Goal: Task Accomplishment & Management: Check status

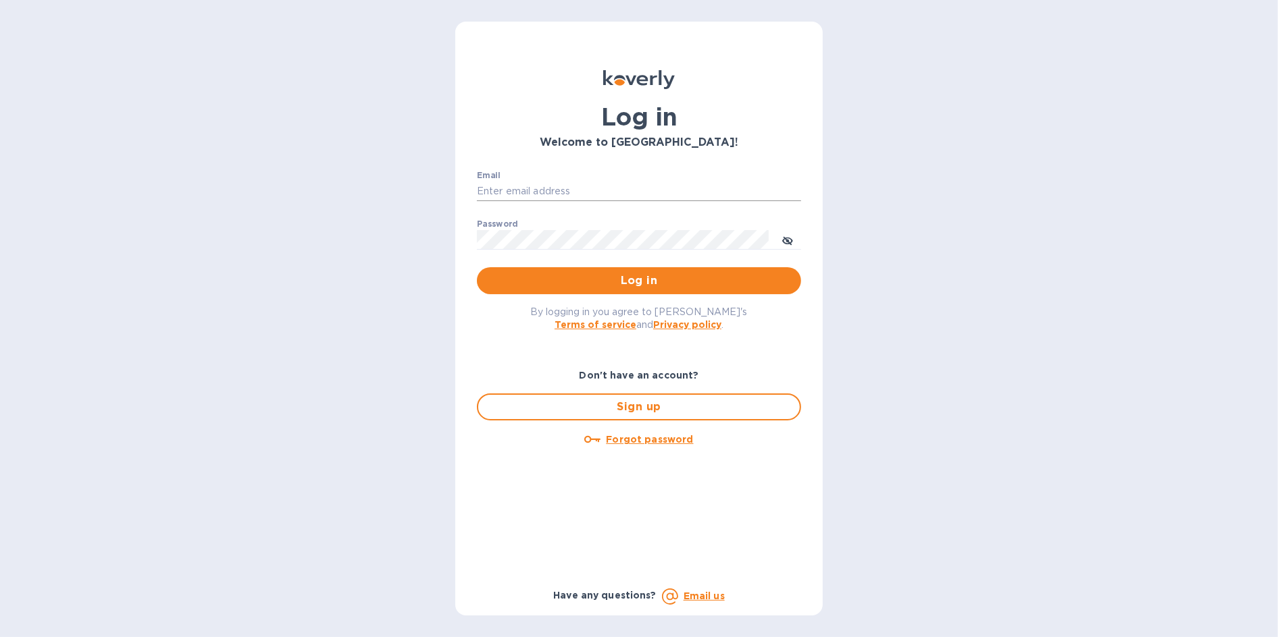
click at [507, 196] on input "Email" at bounding box center [639, 192] width 324 height 20
type input "support@customs.direct"
click at [602, 278] on span "Log in" at bounding box center [639, 281] width 302 height 16
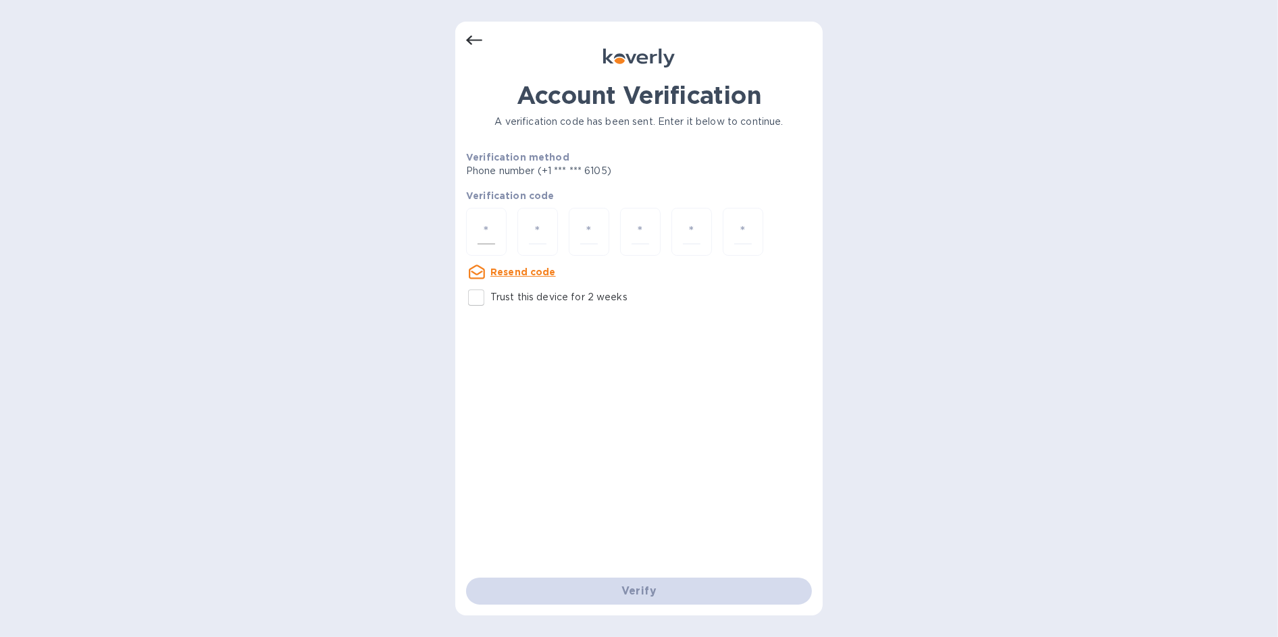
click at [485, 231] on input "number" at bounding box center [486, 231] width 18 height 25
paste input "9"
type input "9"
type input "4"
type input "6"
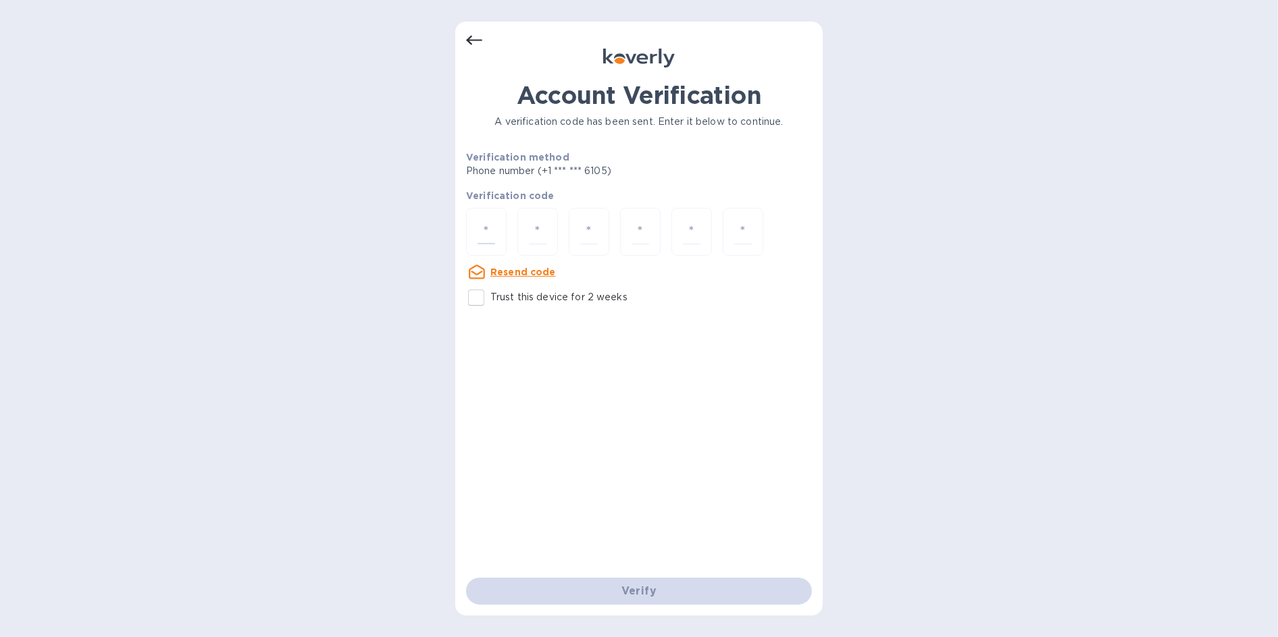
type input "9"
type input "8"
type input "2"
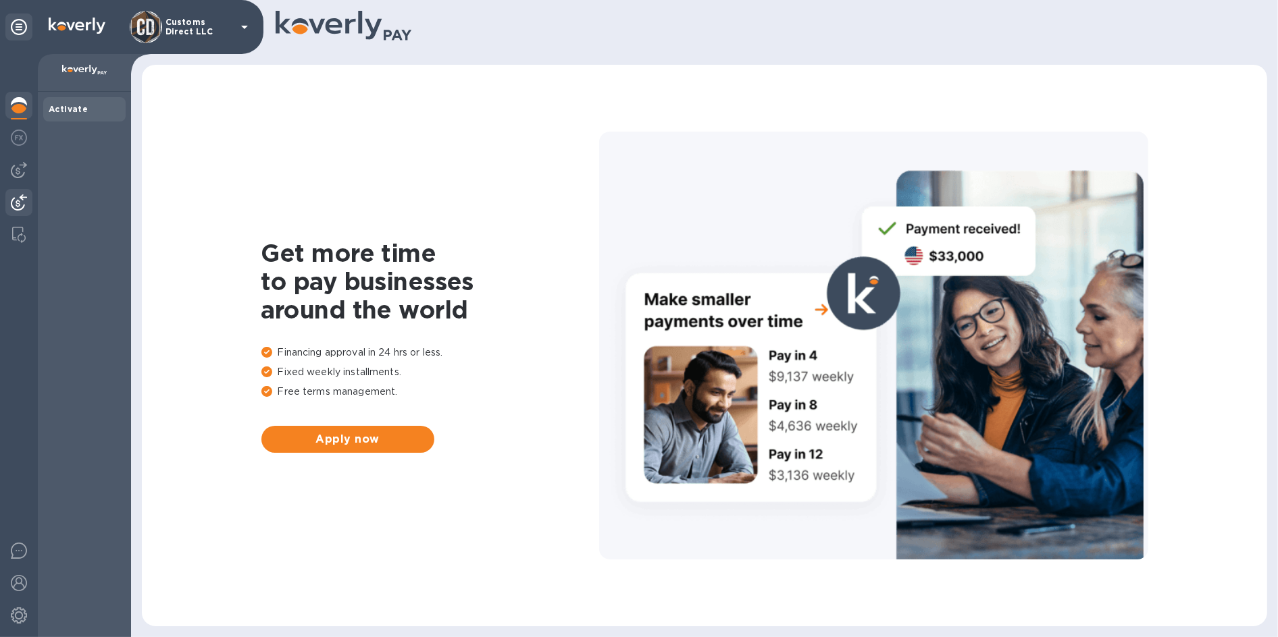
click at [18, 204] on img at bounding box center [19, 202] width 16 height 16
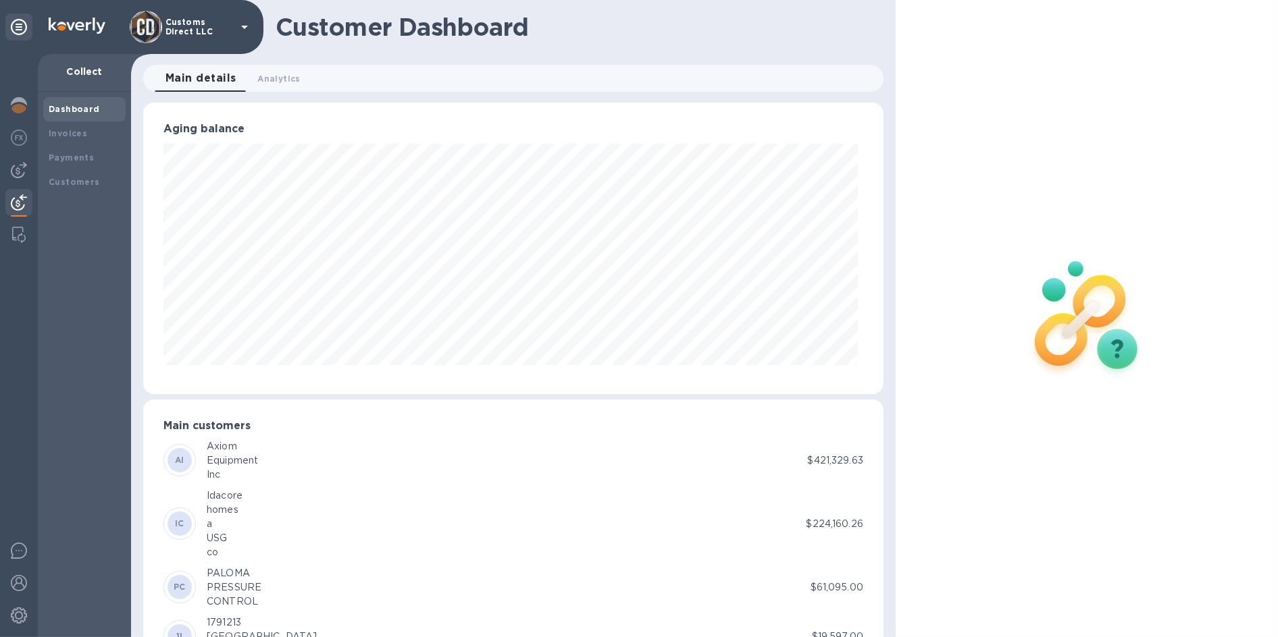
scroll to position [674921, 674478]
click at [73, 153] on b "Payments" at bounding box center [71, 158] width 45 height 10
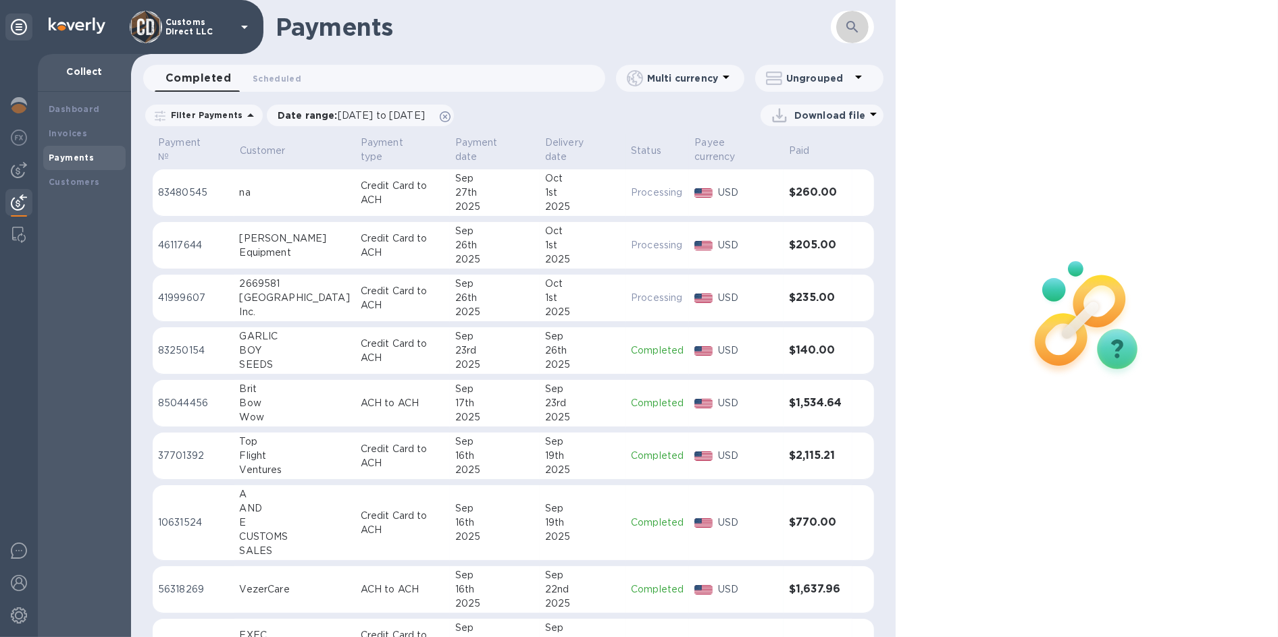
click at [841, 27] on button "button" at bounding box center [852, 27] width 32 height 32
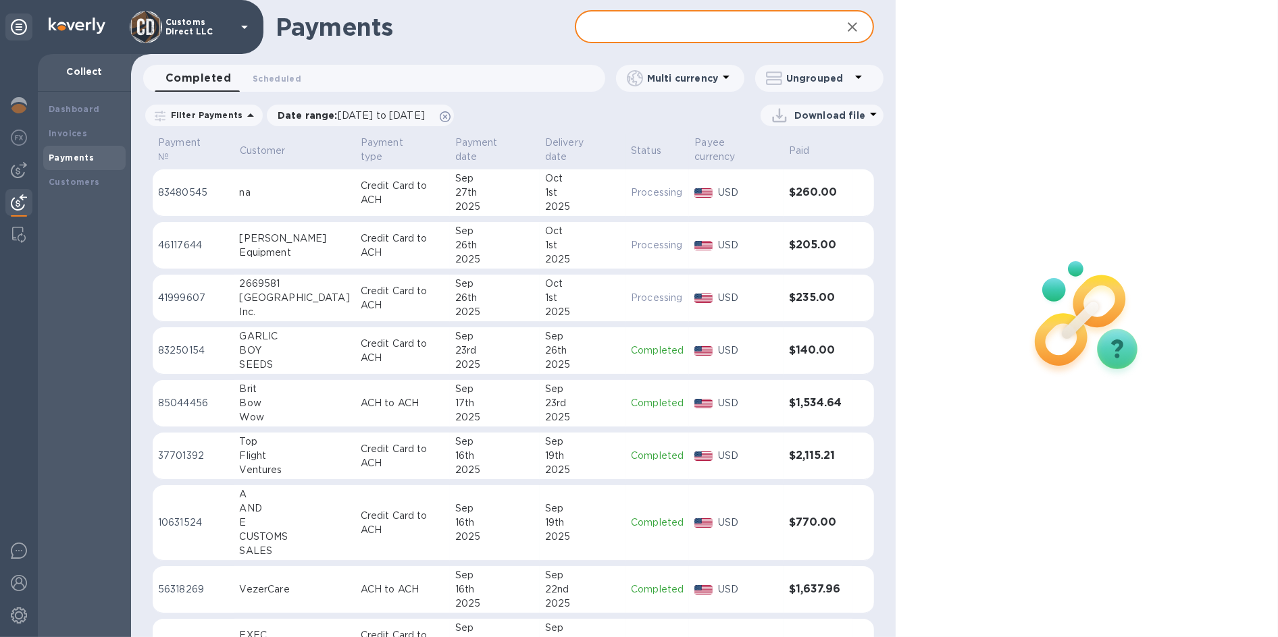
click at [671, 34] on input "text" at bounding box center [703, 27] width 256 height 33
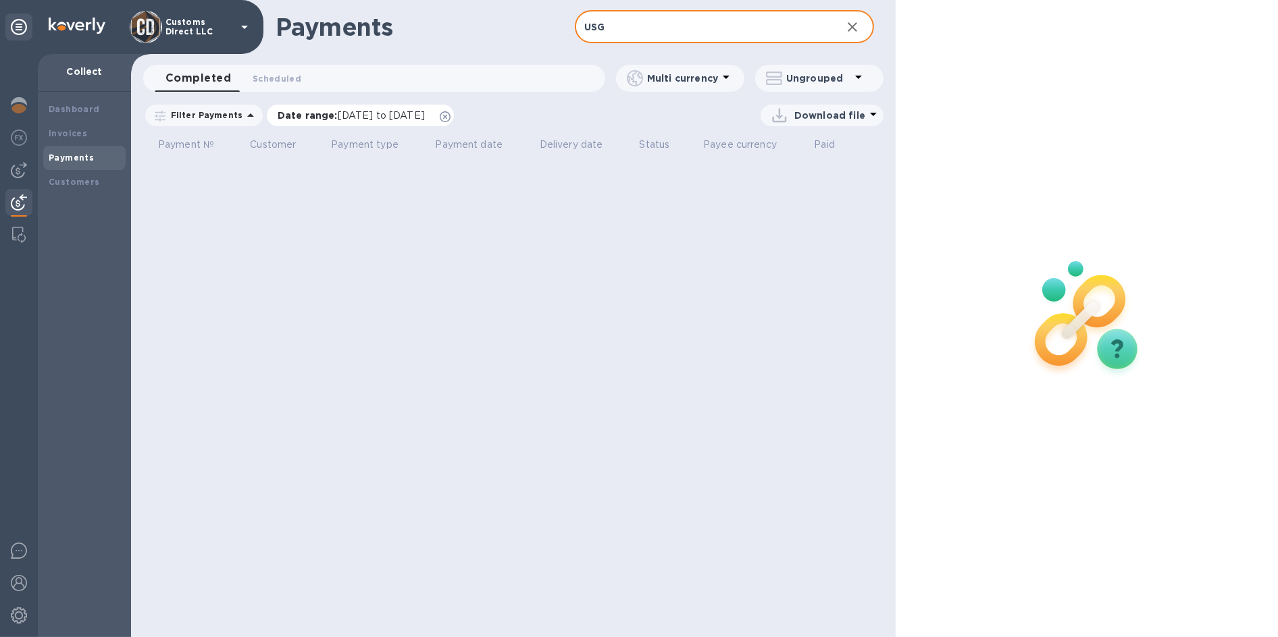
type input "USG"
click at [450, 120] on icon at bounding box center [445, 116] width 11 height 11
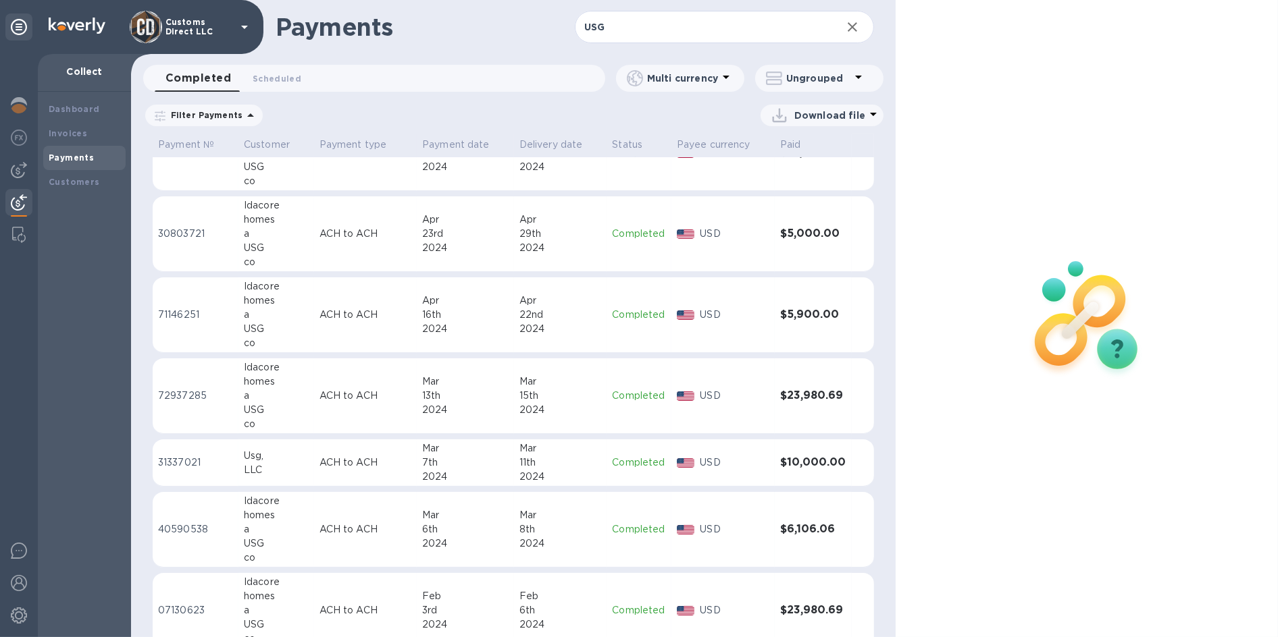
scroll to position [199, 0]
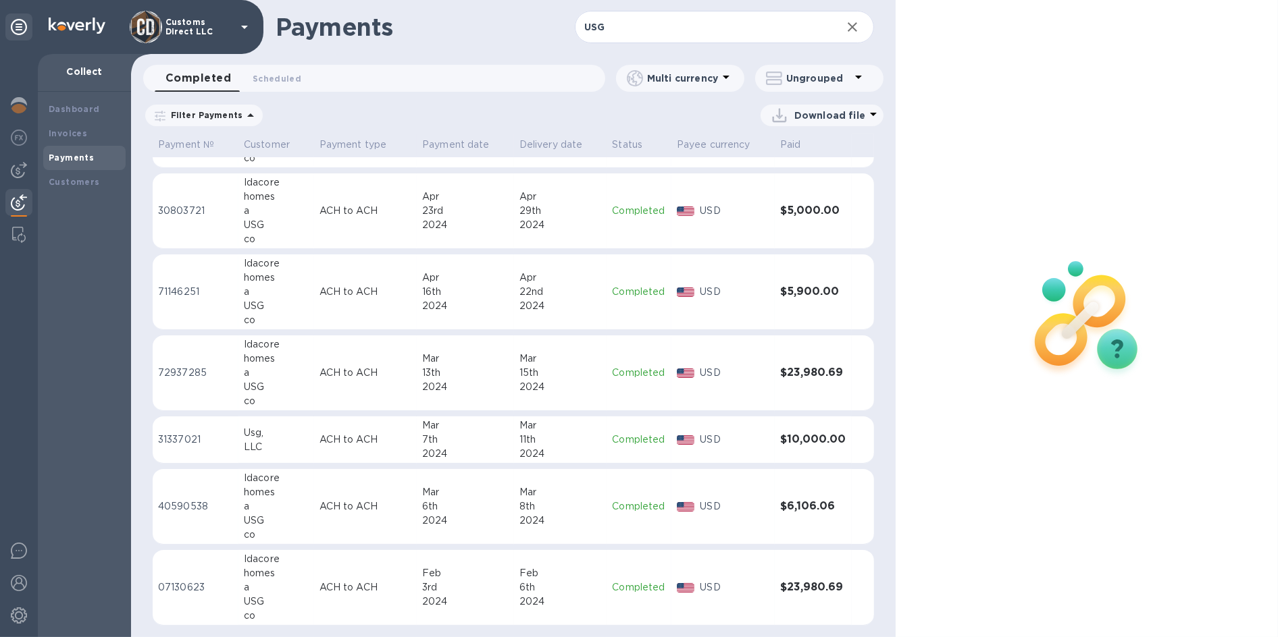
click at [806, 117] on p "Download file" at bounding box center [829, 116] width 71 height 14
click at [810, 147] on li "XLSX file" at bounding box center [822, 148] width 92 height 38
click at [1229, 130] on div at bounding box center [1086, 318] width 382 height 637
click at [858, 25] on icon "button" at bounding box center [852, 27] width 16 height 16
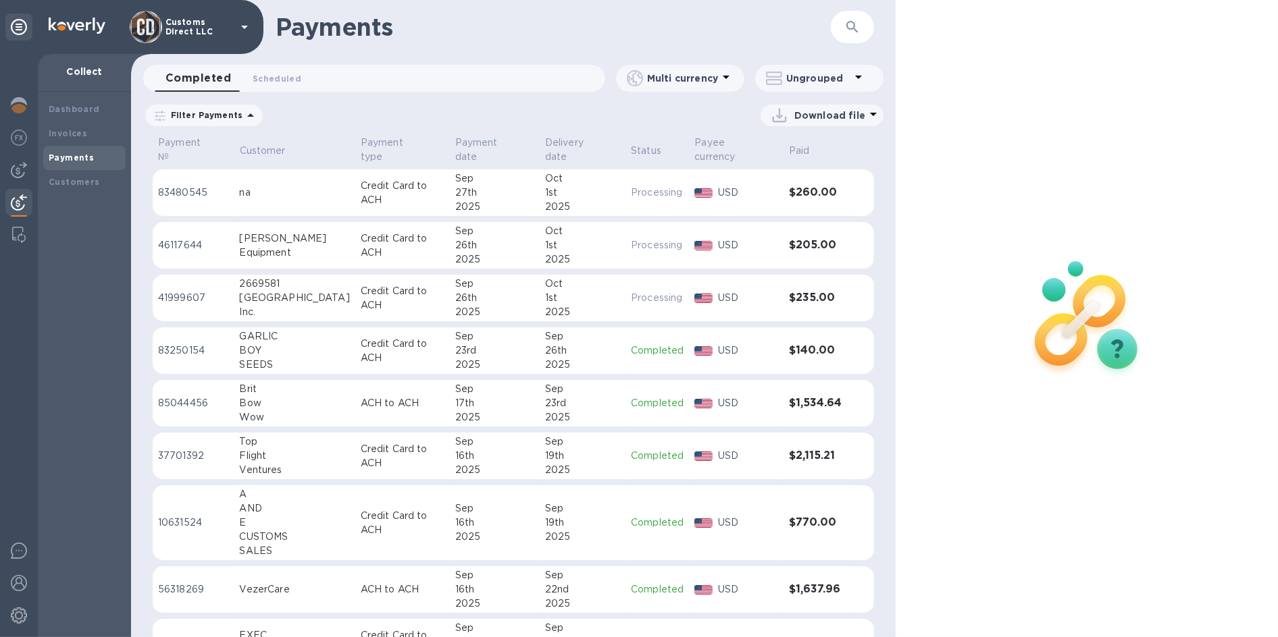
click at [849, 23] on icon "button" at bounding box center [852, 27] width 16 height 16
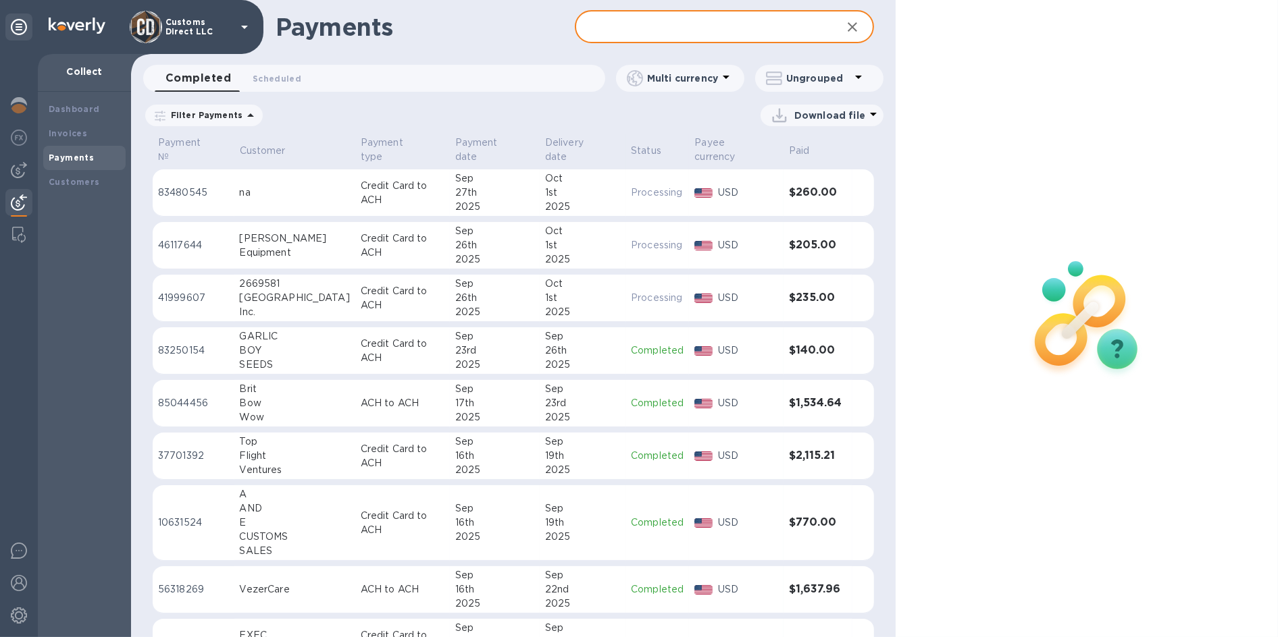
click at [631, 38] on input "text" at bounding box center [703, 27] width 256 height 33
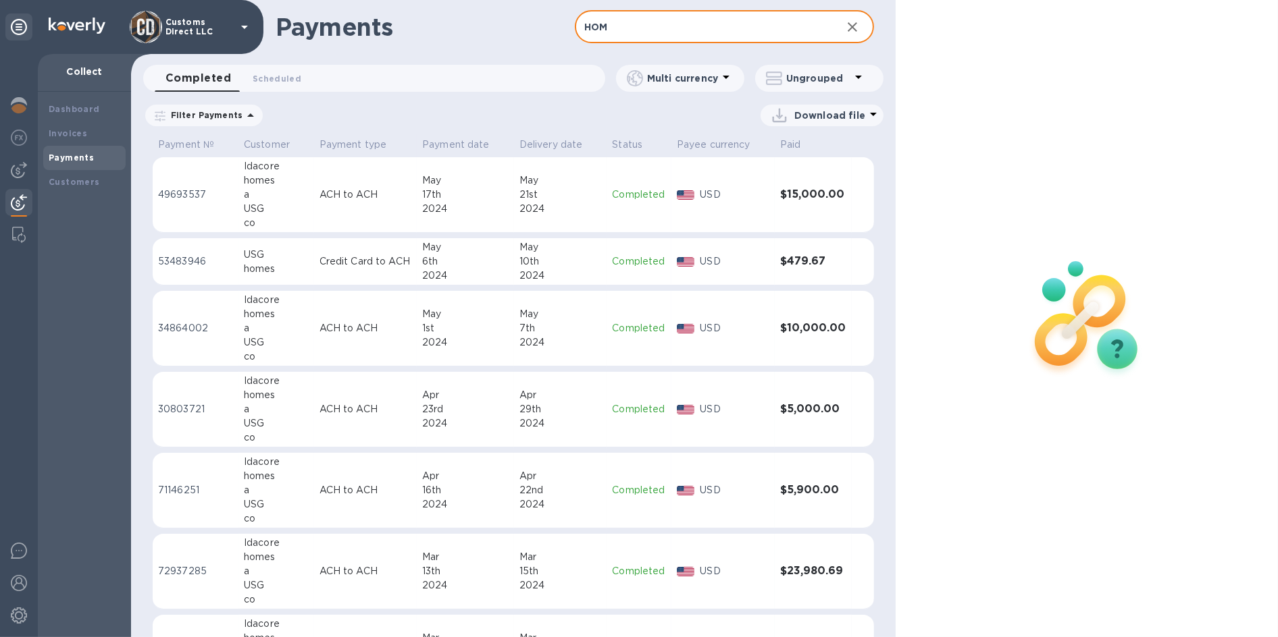
drag, startPoint x: 639, startPoint y: 21, endPoint x: 529, endPoint y: 57, distance: 116.4
click at [582, 25] on input "HOM" at bounding box center [703, 27] width 256 height 33
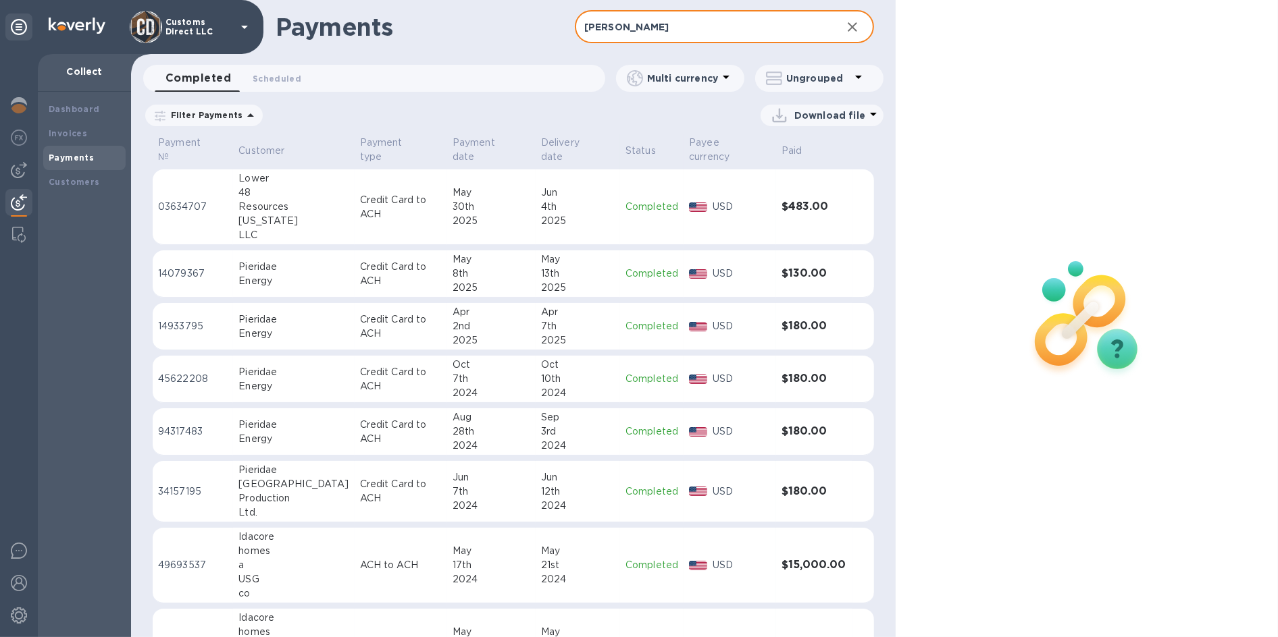
click at [631, 25] on input "[PERSON_NAME]" at bounding box center [703, 27] width 256 height 33
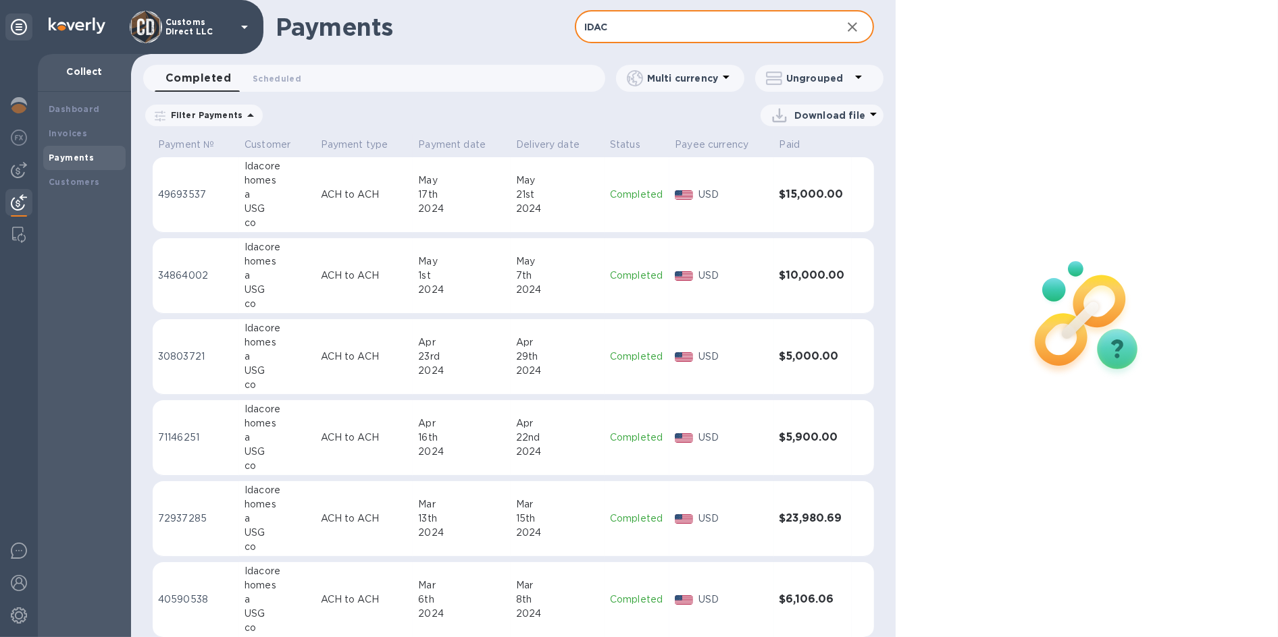
drag, startPoint x: 637, startPoint y: 28, endPoint x: 576, endPoint y: 23, distance: 61.7
click at [576, 23] on input "IDAC" at bounding box center [703, 27] width 256 height 33
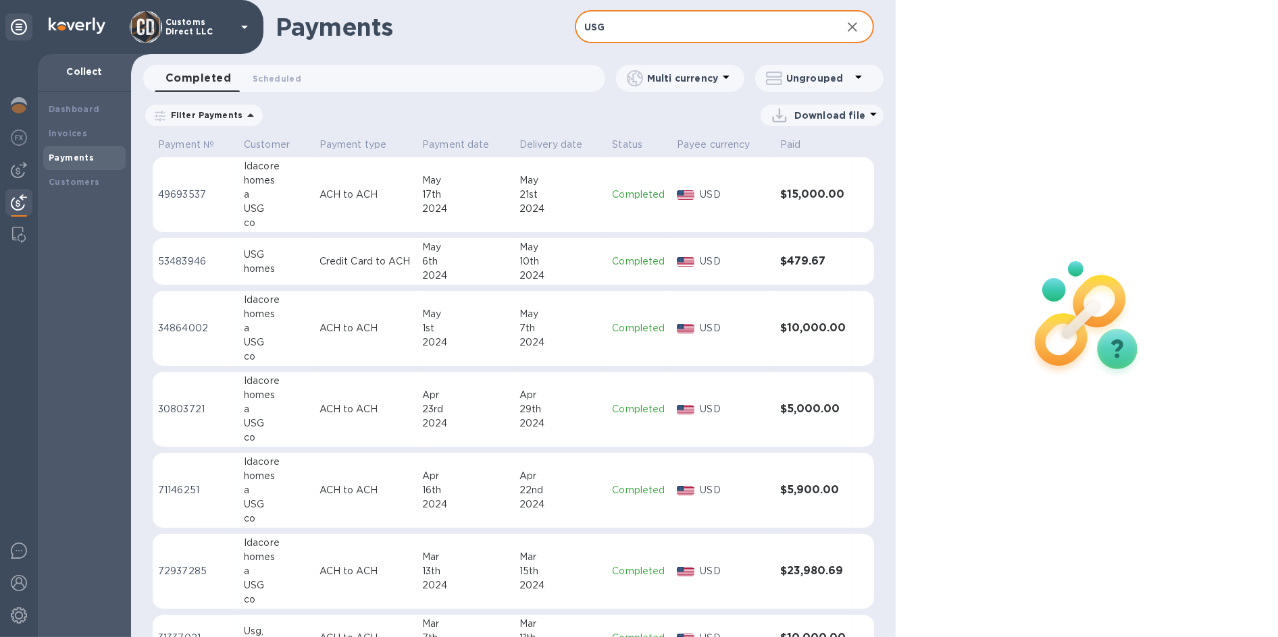
type input "USG"
